Goal: Participate in discussion

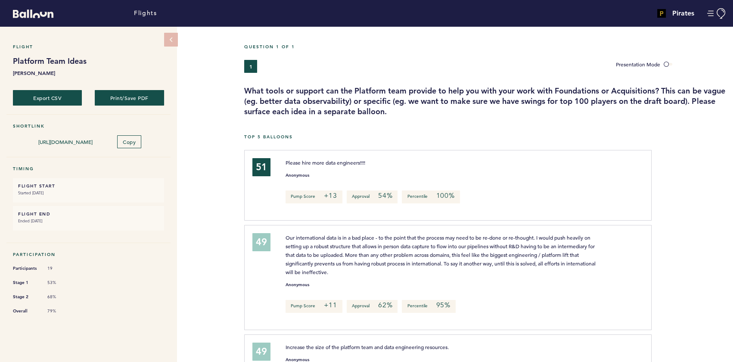
click at [214, 99] on div "Flight Platform Team Ideas [PERSON_NAME] Export CSV Print/Save PDF Shortlink [U…" at bounding box center [366, 194] width 733 height 335
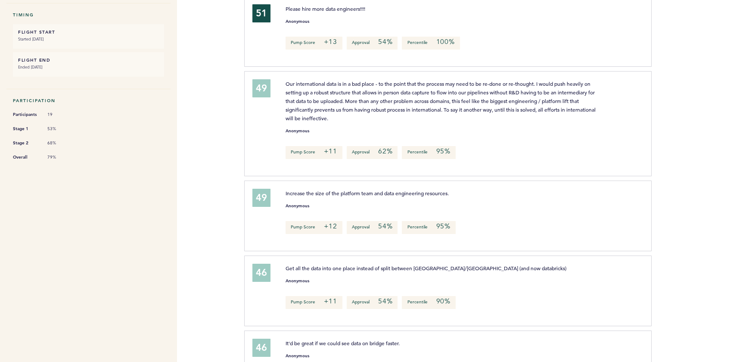
scroll to position [156, 0]
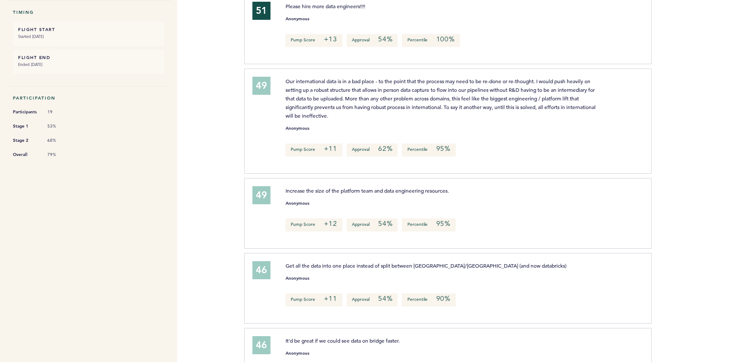
click at [719, 125] on div at bounding box center [692, 124] width 81 height 107
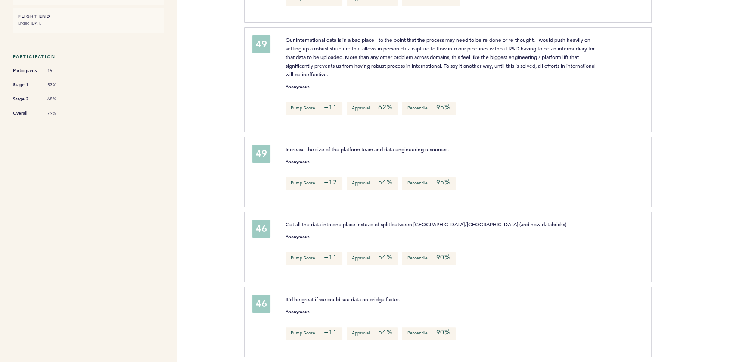
scroll to position [211, 0]
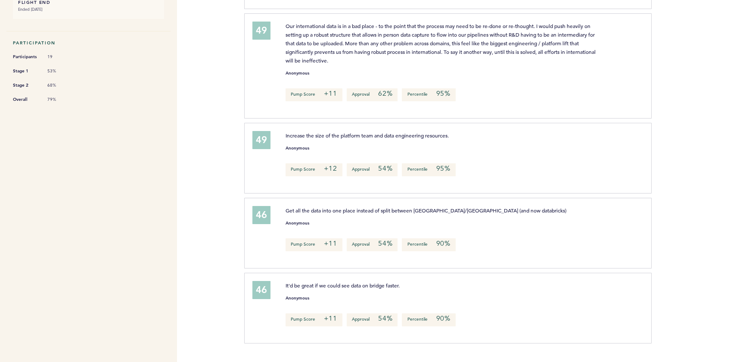
click at [196, 236] on div "Flights Pirates [PERSON_NAME][EMAIL_ADDRESS][PERSON_NAME][DOMAIN_NAME] Team Dom…" at bounding box center [366, 181] width 733 height 362
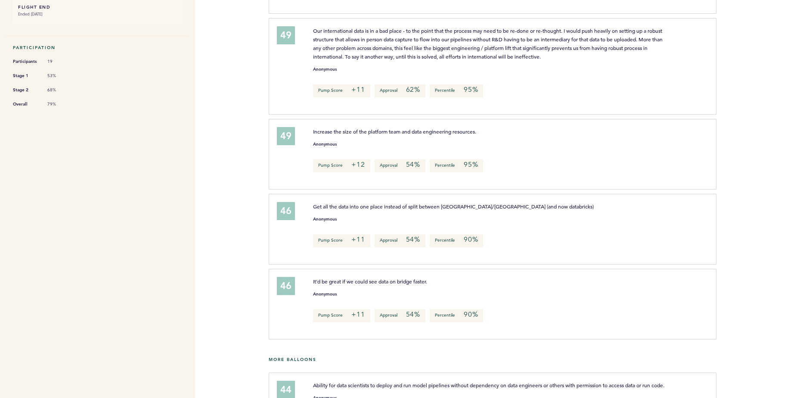
scroll to position [216, 0]
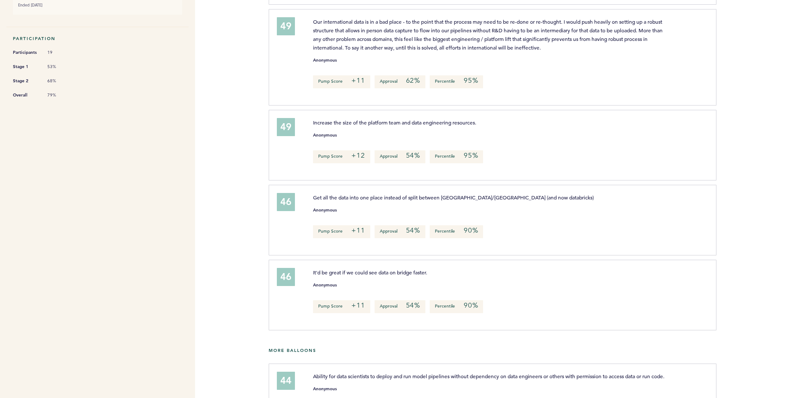
click at [733, 150] on div at bounding box center [762, 148] width 90 height 73
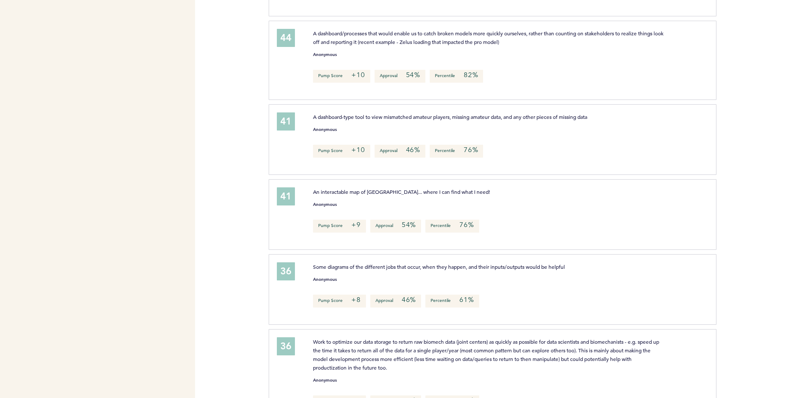
scroll to position [1769, 0]
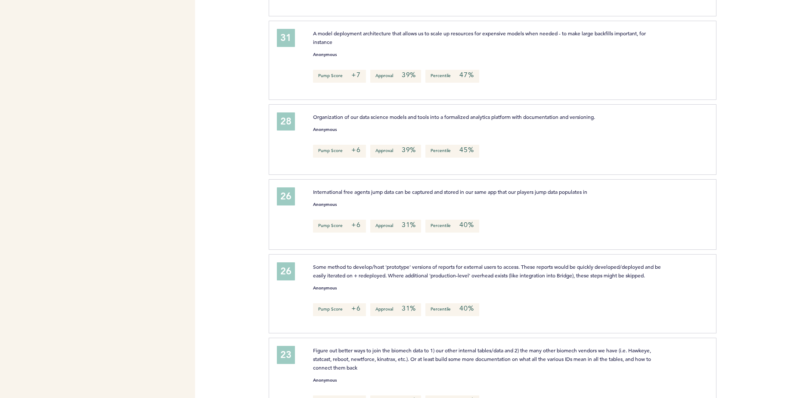
click at [665, 196] on p "International free agents jump data can be captured and stored in our same app …" at bounding box center [489, 191] width 353 height 9
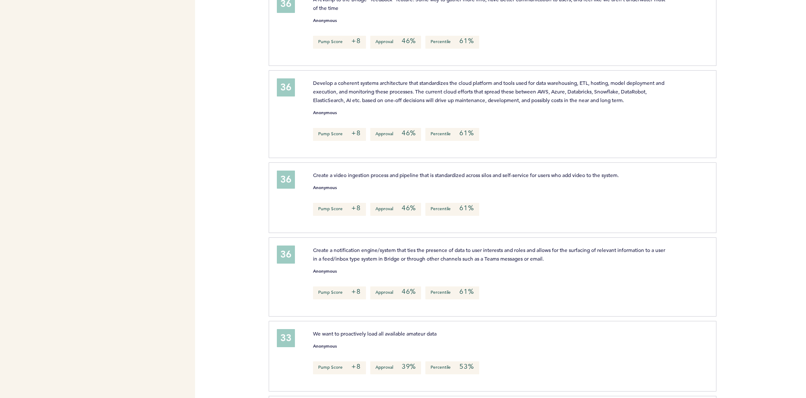
scroll to position [1163, 0]
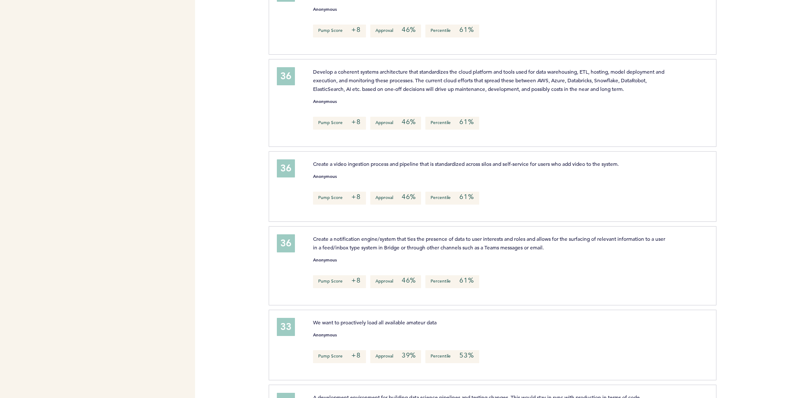
click at [207, 248] on div "Flights Pirates [PERSON_NAME][EMAIL_ADDRESS][PERSON_NAME][DOMAIN_NAME] Team Dom…" at bounding box center [403, 199] width 806 height 398
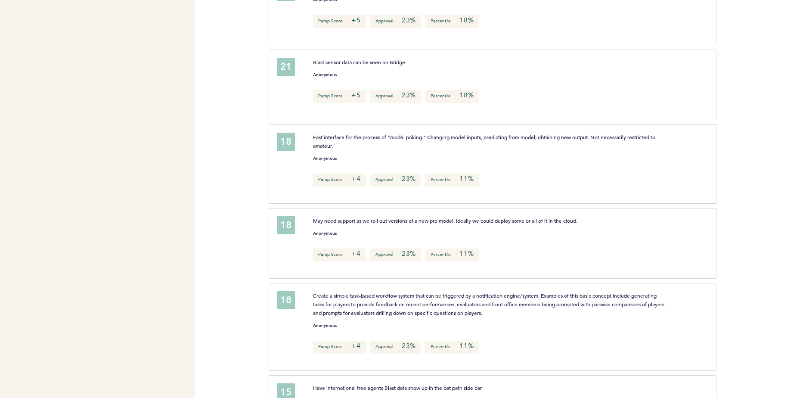
scroll to position [2564, 0]
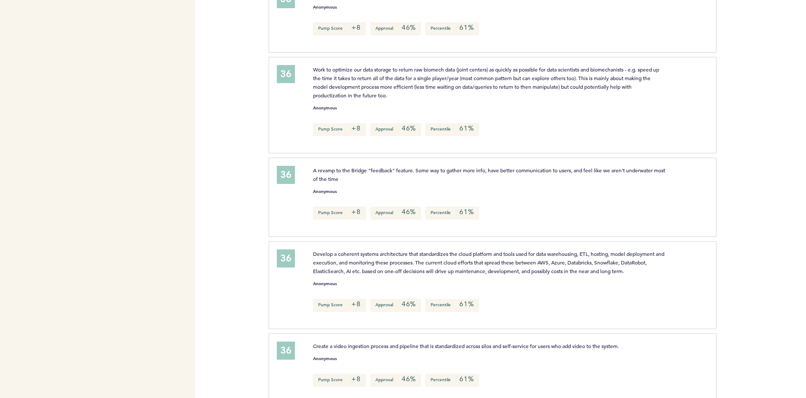
scroll to position [947, 0]
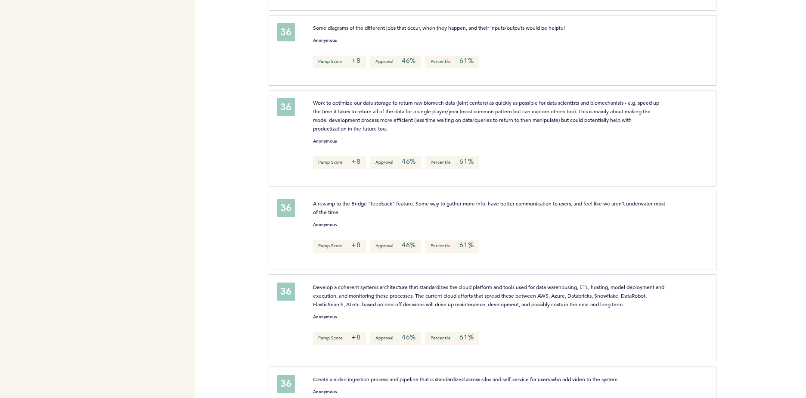
click at [228, 156] on div "Flights Pirates [PERSON_NAME][EMAIL_ADDRESS][PERSON_NAME][DOMAIN_NAME] Team Dom…" at bounding box center [403, 199] width 806 height 398
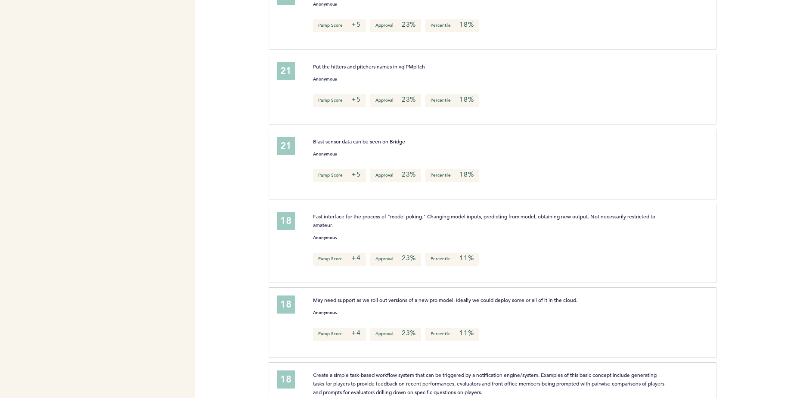
scroll to position [2584, 0]
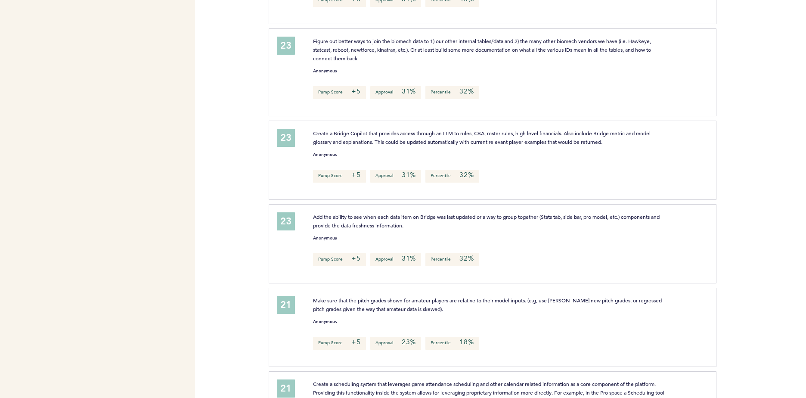
scroll to position [2090, 0]
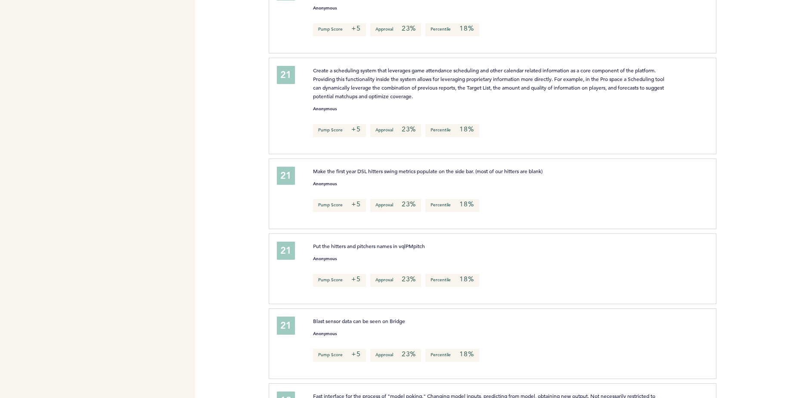
scroll to position [2392, 0]
click at [240, 252] on div "Flights Pirates [PERSON_NAME][EMAIL_ADDRESS][PERSON_NAME][DOMAIN_NAME] Team Dom…" at bounding box center [403, 199] width 806 height 398
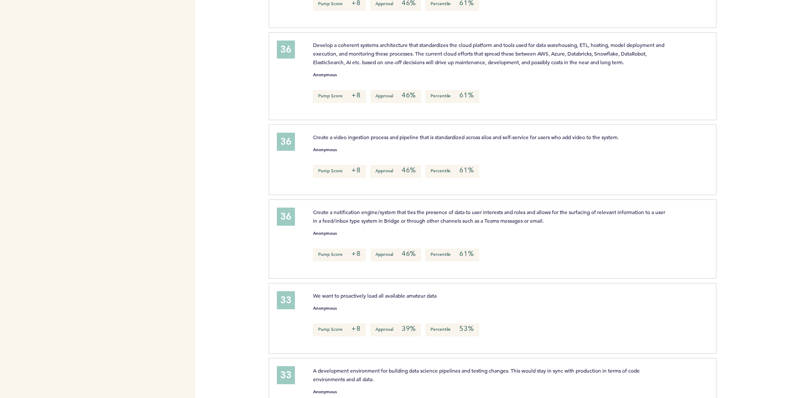
scroll to position [1206, 0]
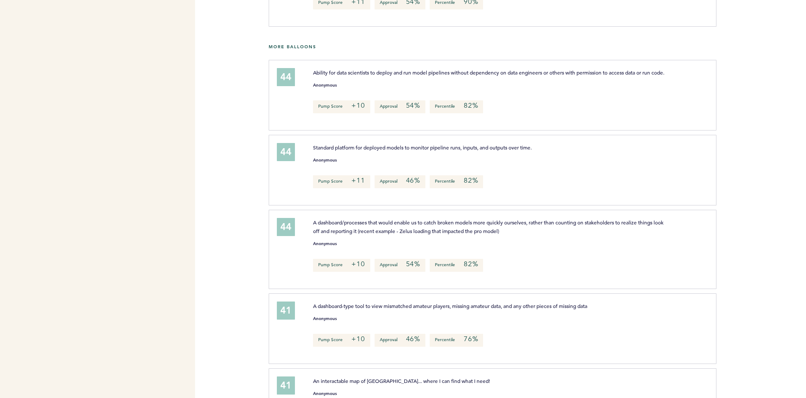
scroll to position [517, 0]
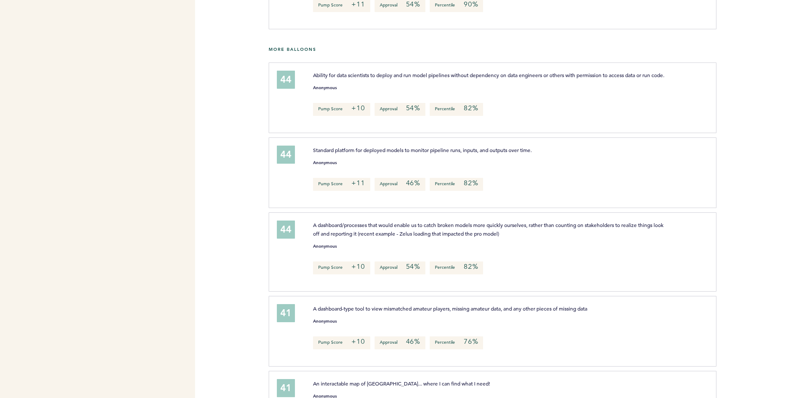
click at [204, 212] on div "Flights Pirates [PERSON_NAME][EMAIL_ADDRESS][PERSON_NAME][DOMAIN_NAME] Team Dom…" at bounding box center [403, 199] width 806 height 398
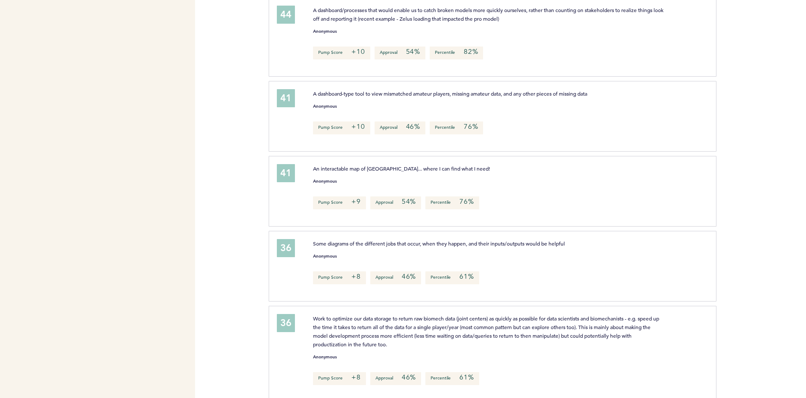
scroll to position [732, 0]
click at [253, 160] on div "Flights Pirates [PERSON_NAME][EMAIL_ADDRESS][PERSON_NAME][DOMAIN_NAME] Team Dom…" at bounding box center [403, 199] width 806 height 398
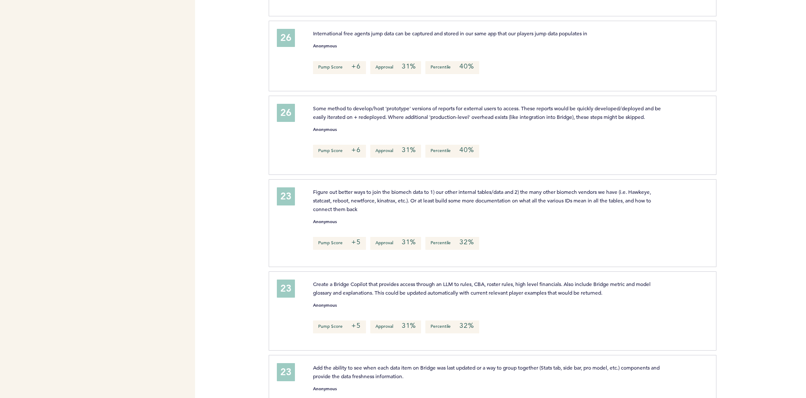
scroll to position [858, 0]
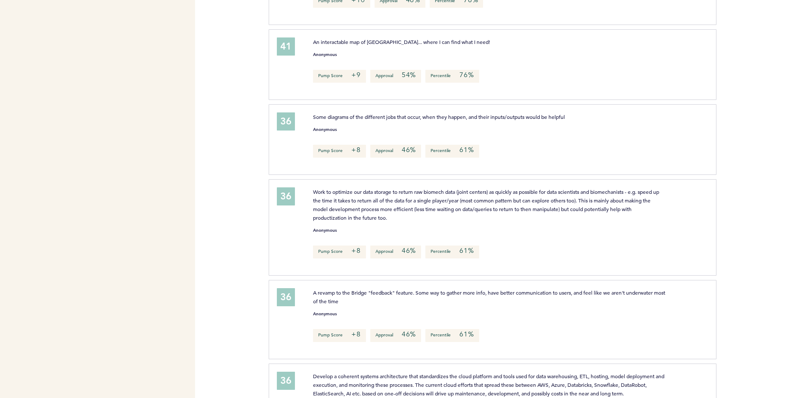
click at [733, 114] on div at bounding box center [762, 142] width 90 height 73
click at [254, 165] on div "Flights Pirates [PERSON_NAME][EMAIL_ADDRESS][PERSON_NAME][DOMAIN_NAME] Team Dom…" at bounding box center [403, 199] width 806 height 398
click at [712, 118] on div "36 Some diagrams of the different jobs that occur, when they happen, and their …" at bounding box center [493, 139] width 448 height 71
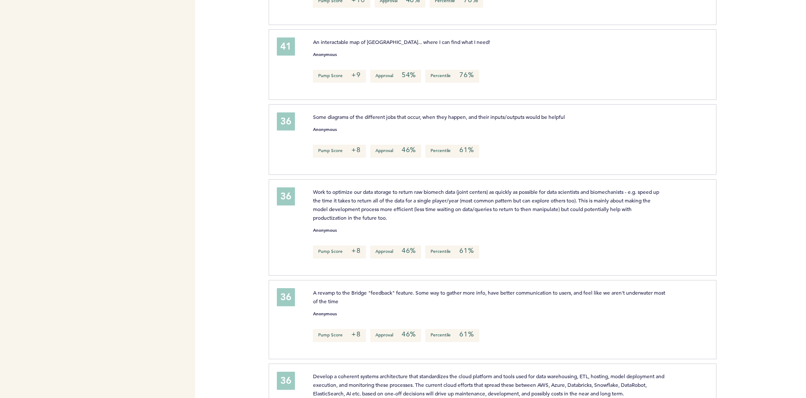
click at [711, 132] on div "36 Some diagrams of the different jobs that occur, when they happen, and their …" at bounding box center [493, 139] width 448 height 71
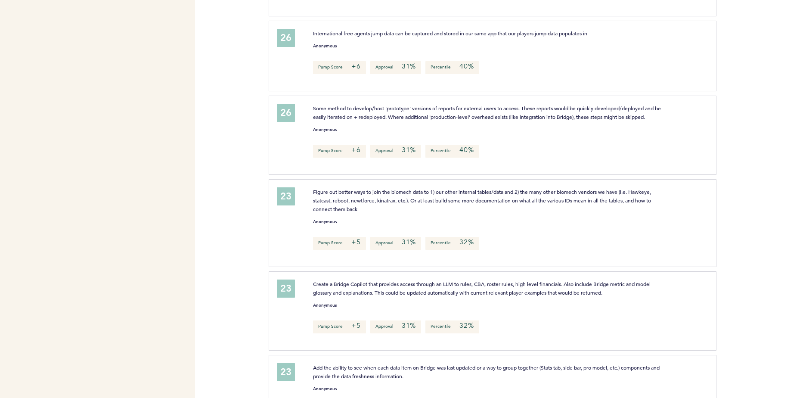
click at [686, 213] on div at bounding box center [688, 200] width 33 height 26
click at [512, 142] on div "Some method to develop/host 'prototype' versions of reports for external users …" at bounding box center [506, 134] width 399 height 60
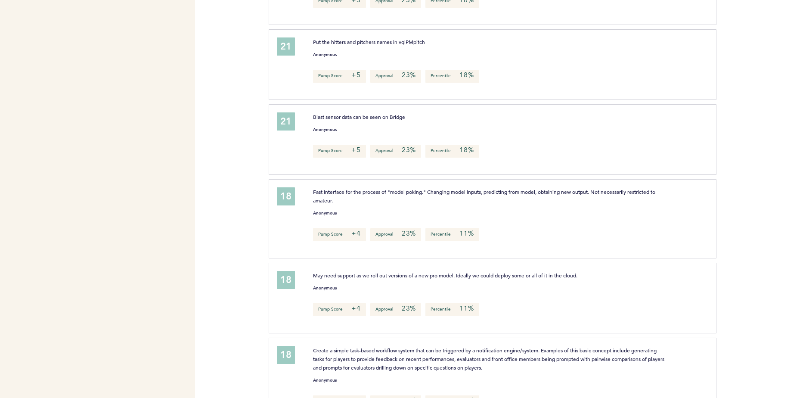
click at [569, 240] on div "Pump Score +4 Approval 23% Percentile 11%" at bounding box center [506, 234] width 399 height 13
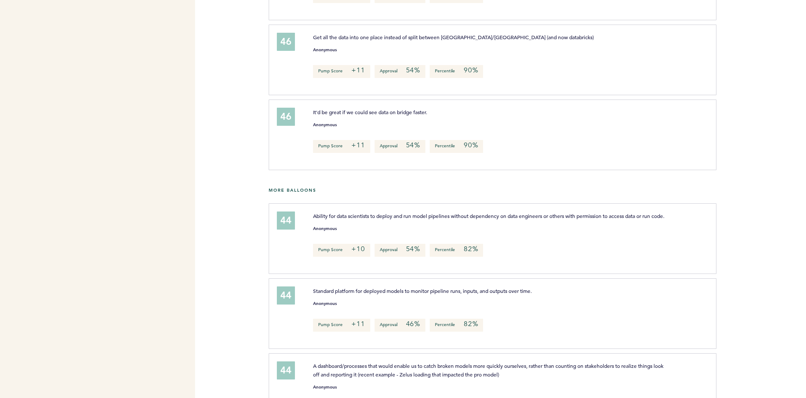
scroll to position [0, 0]
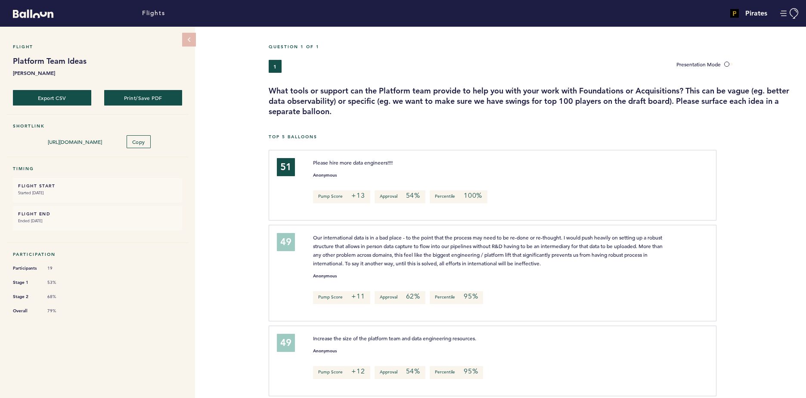
click at [602, 83] on div "Question 1 of 1 1 Presentation Mode What tools or support can the Platform team…" at bounding box center [537, 80] width 537 height 73
